Goal: Find specific page/section: Find specific page/section

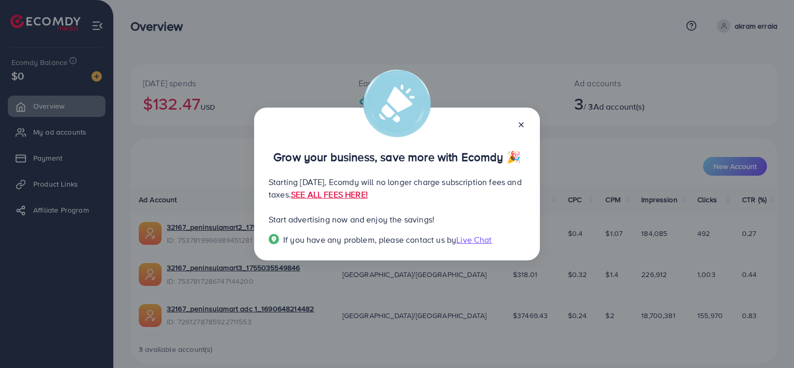
click at [522, 123] on icon at bounding box center [521, 125] width 8 height 8
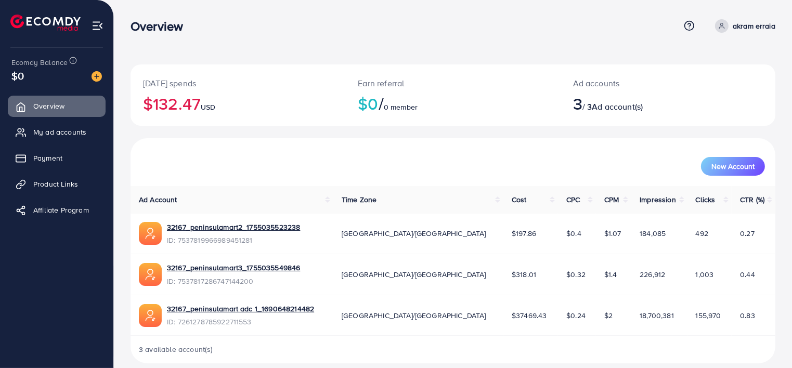
click at [264, 316] on div "32167_peninsulamart adc 1_1690648214482" at bounding box center [240, 310] width 147 height 13
click at [269, 310] on link "32167_peninsulamart adc 1_1690648214482" at bounding box center [240, 309] width 147 height 10
click at [215, 309] on link "32167_peninsulamart adc 1_1690648214482" at bounding box center [240, 309] width 147 height 10
click at [258, 267] on link "32167_peninsulamart3_1755035549846" at bounding box center [233, 268] width 133 height 10
click at [70, 134] on span "My ad accounts" at bounding box center [62, 132] width 53 height 10
